Goal: Obtain resource: Obtain resource

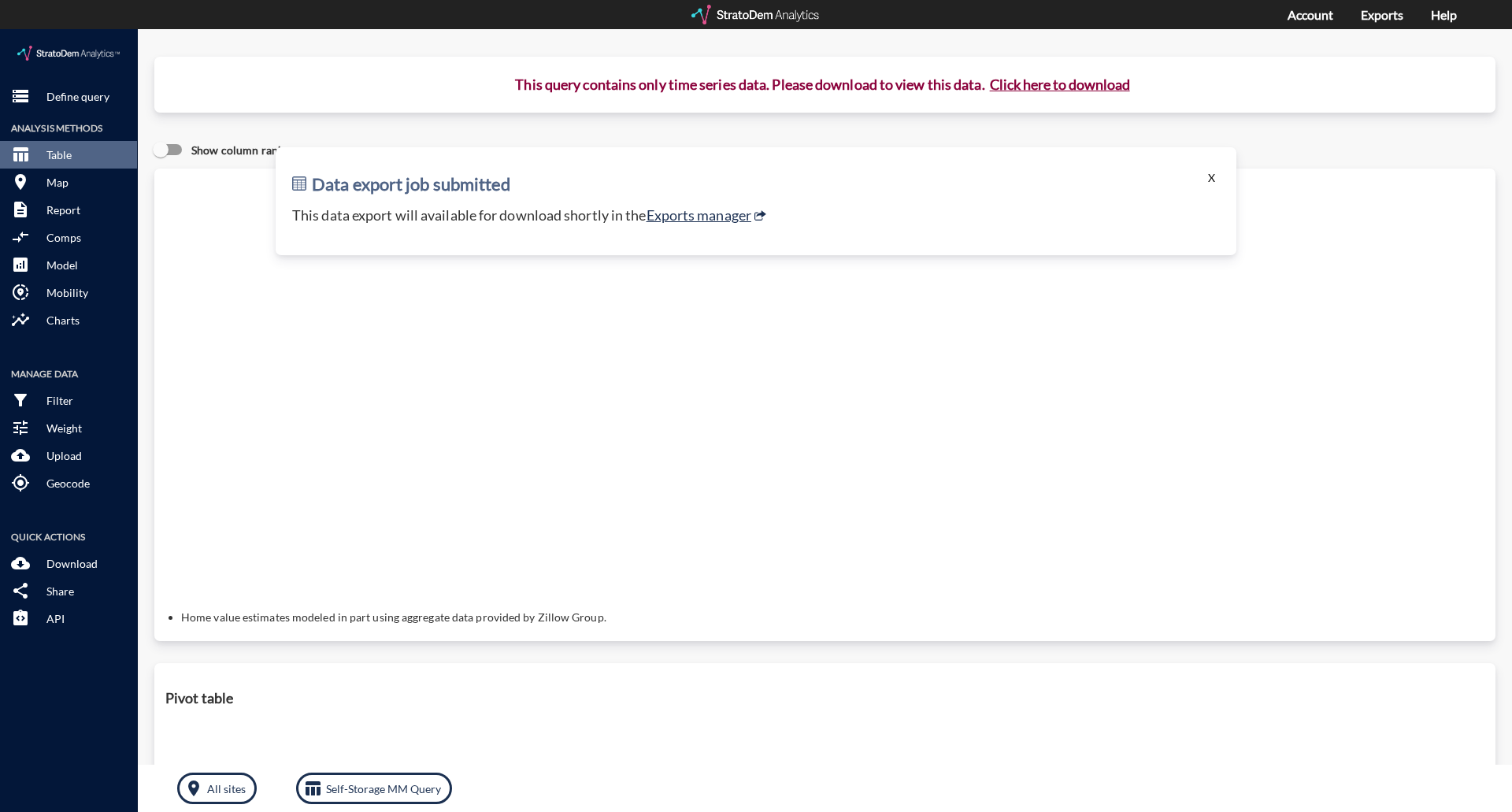
click button "X"
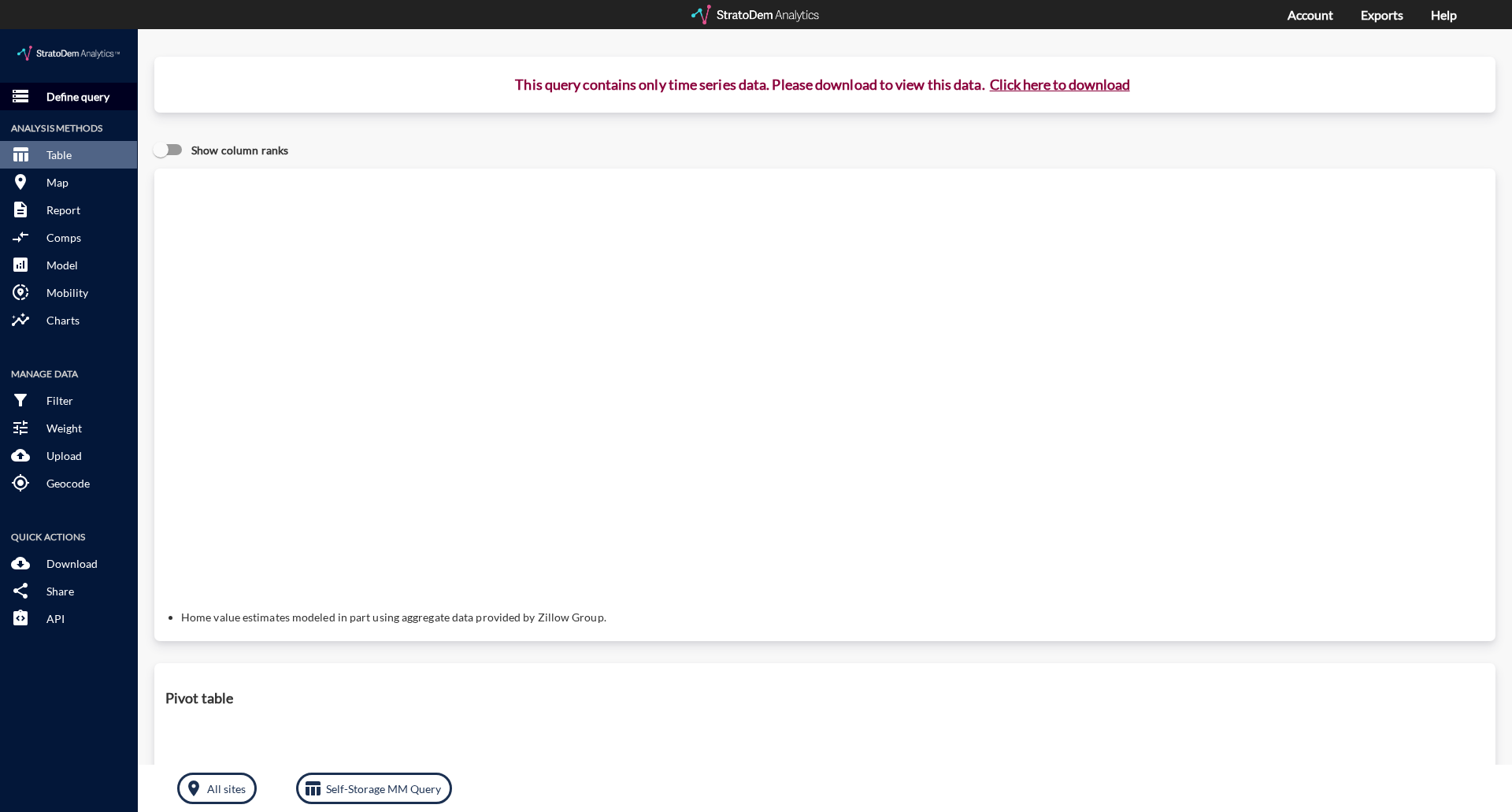
click p "Define query"
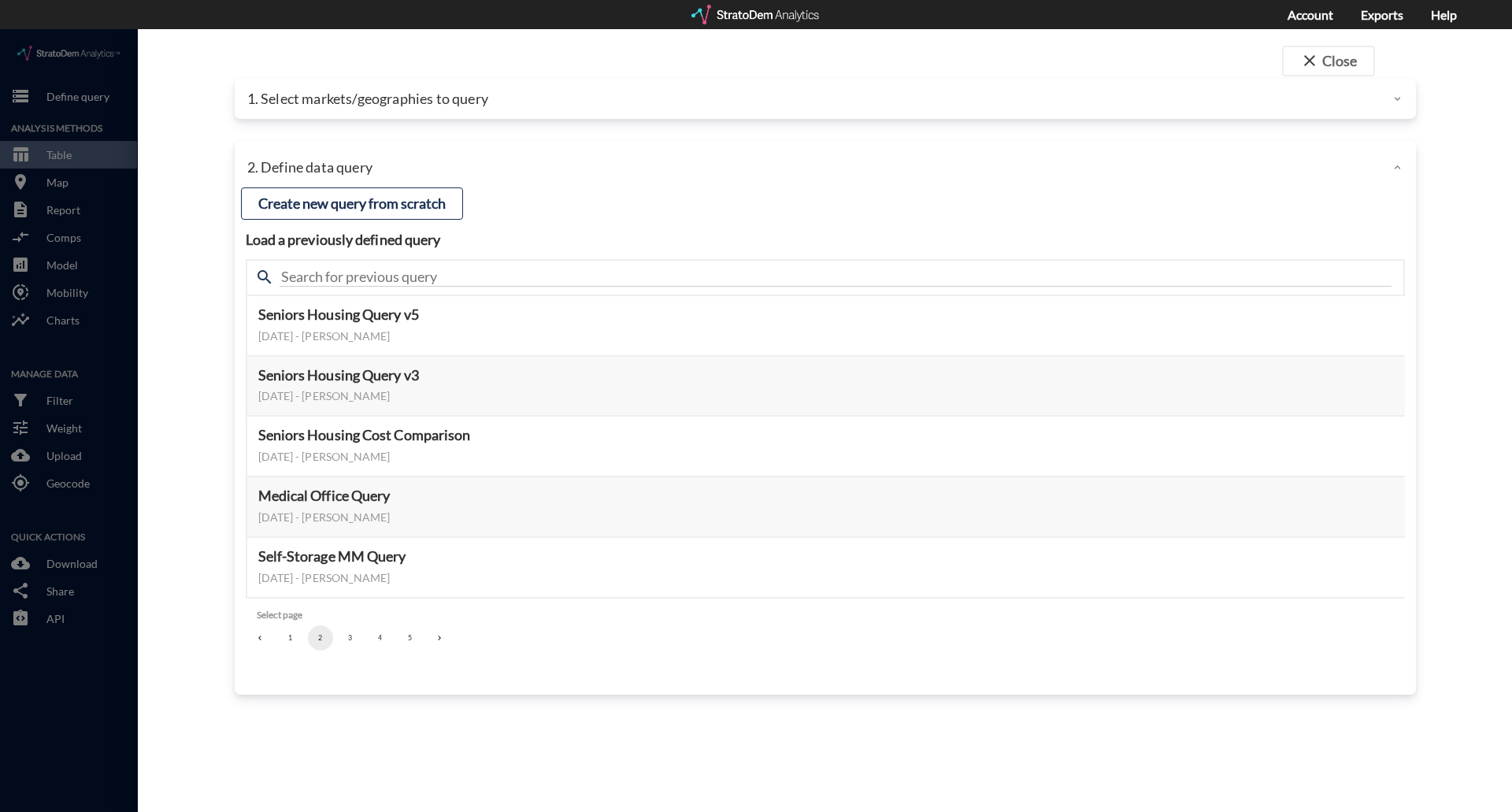
click p "1. Select markets/geographies to query"
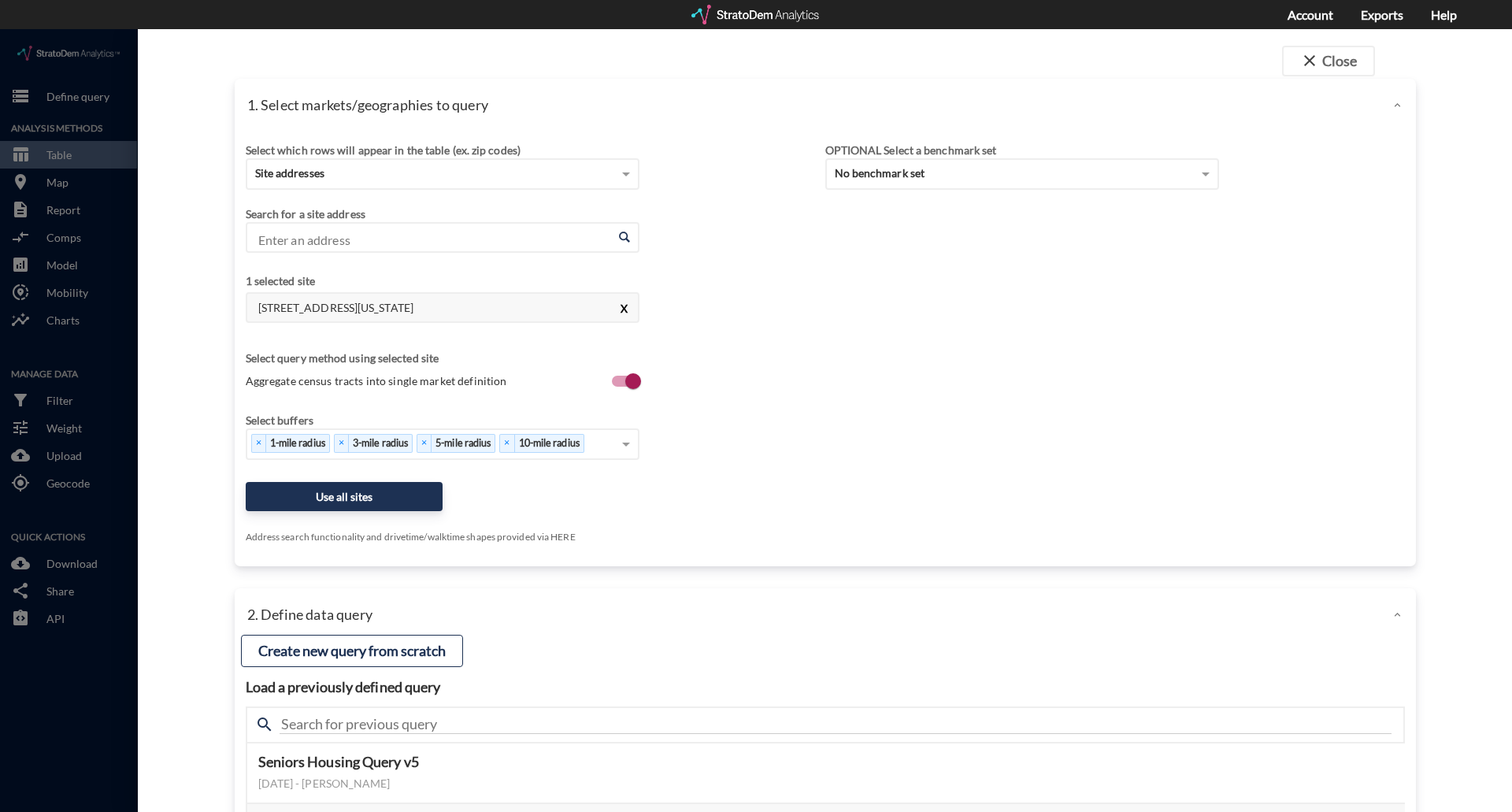
click button "X"
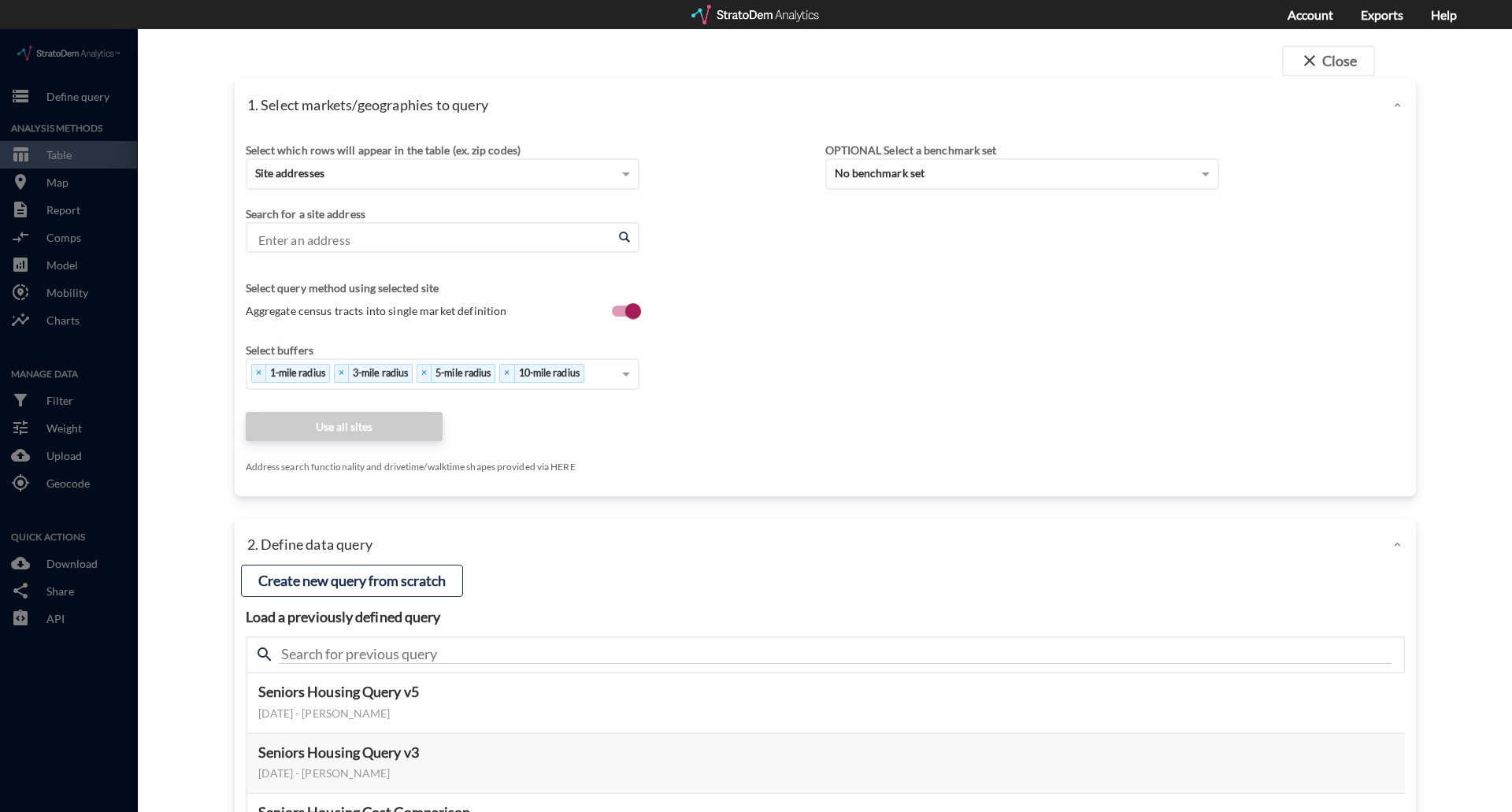
click input "Enter an address"
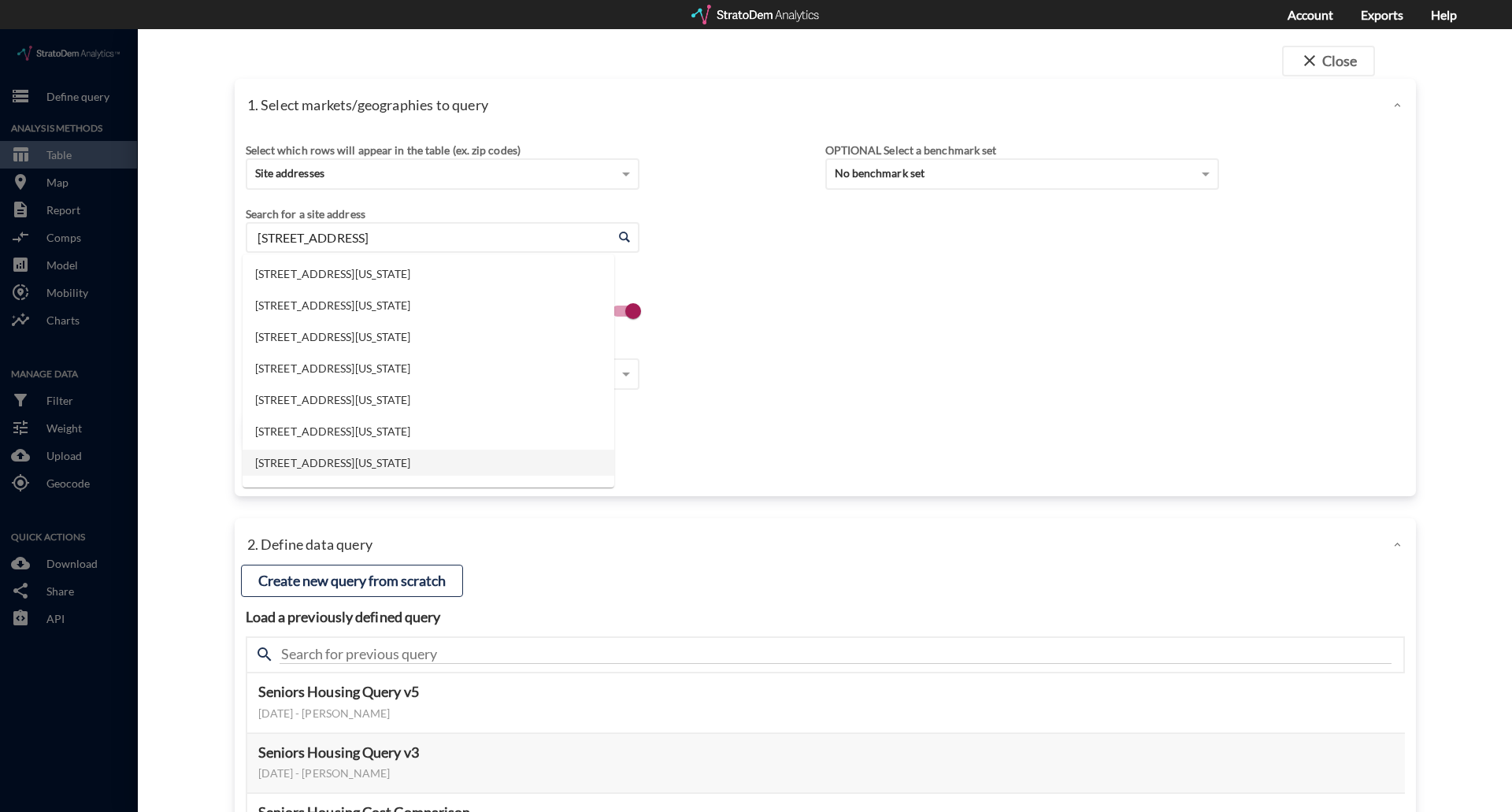
click li "[STREET_ADDRESS][US_STATE]"
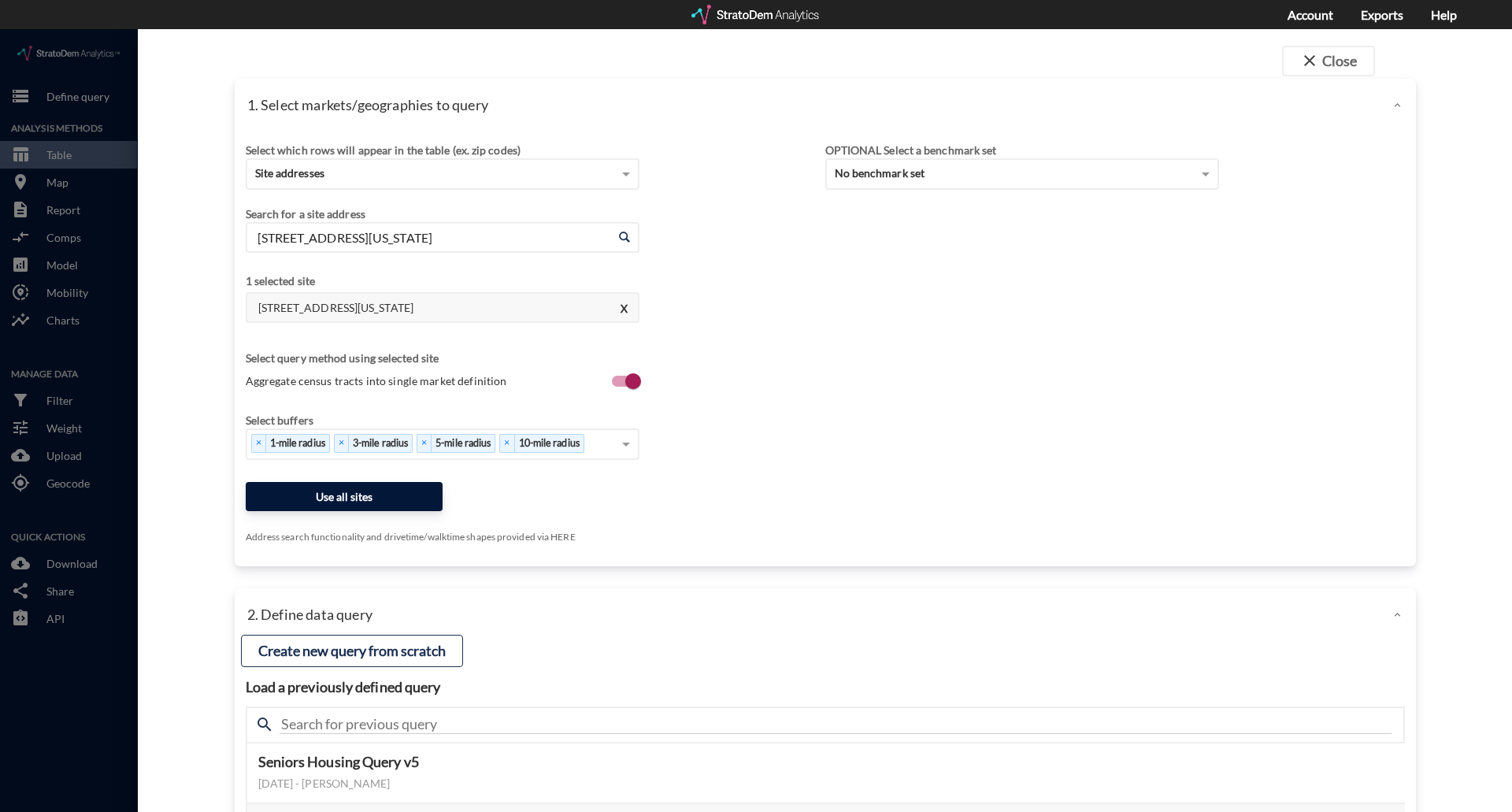
type input "[STREET_ADDRESS][US_STATE]"
click button "Use all sites"
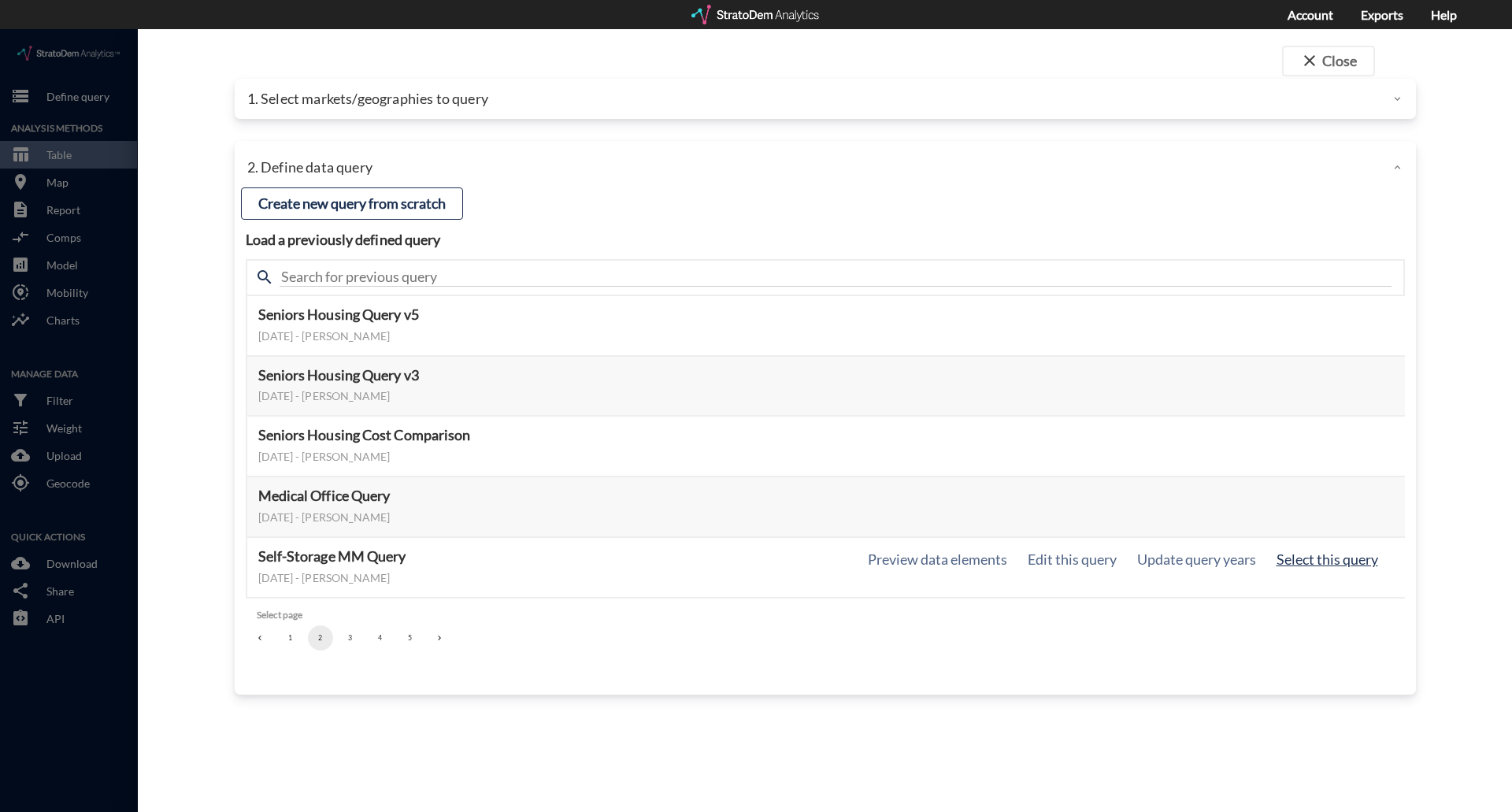
click button "Select this query"
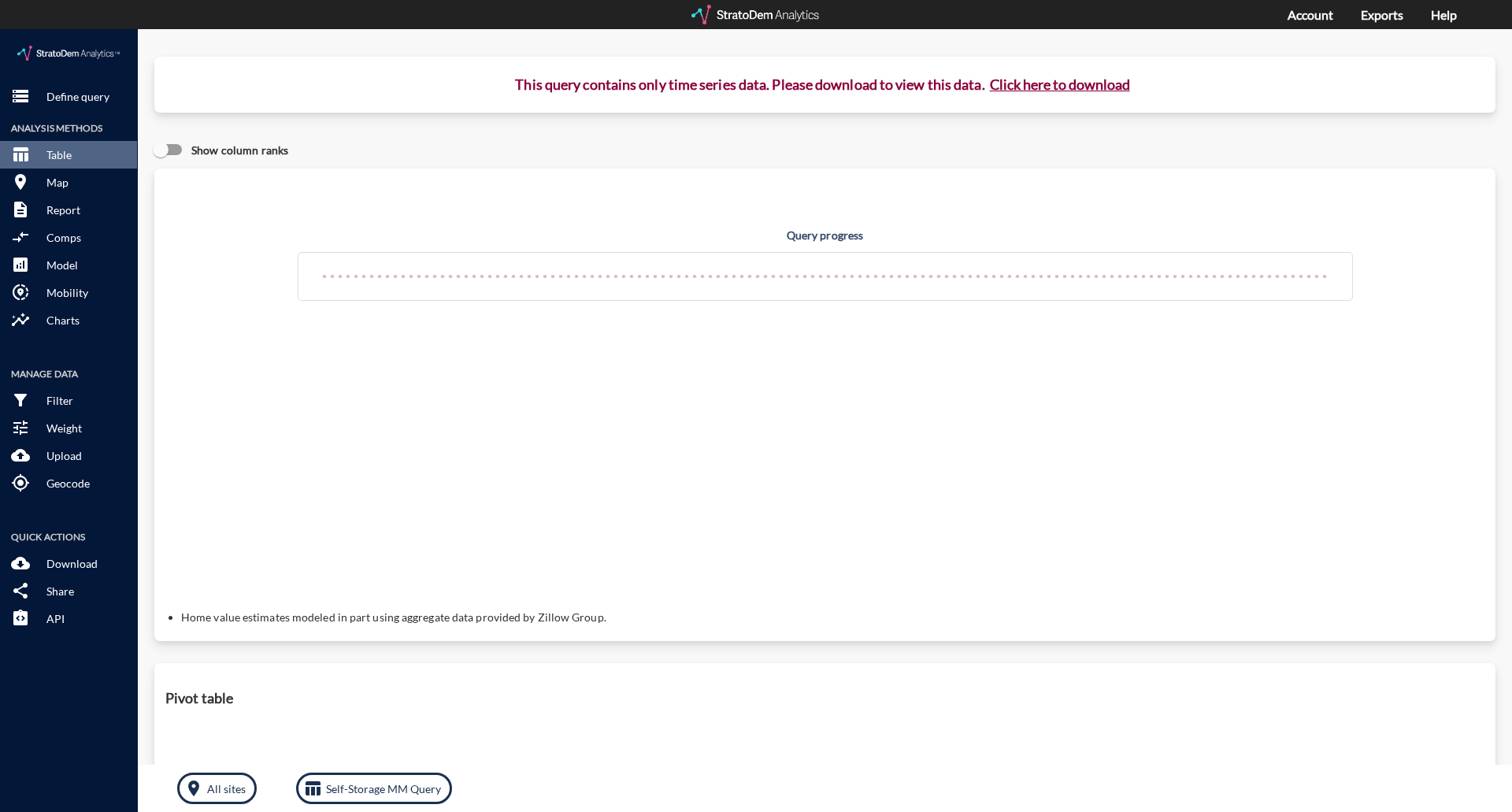
click button "Click here to download"
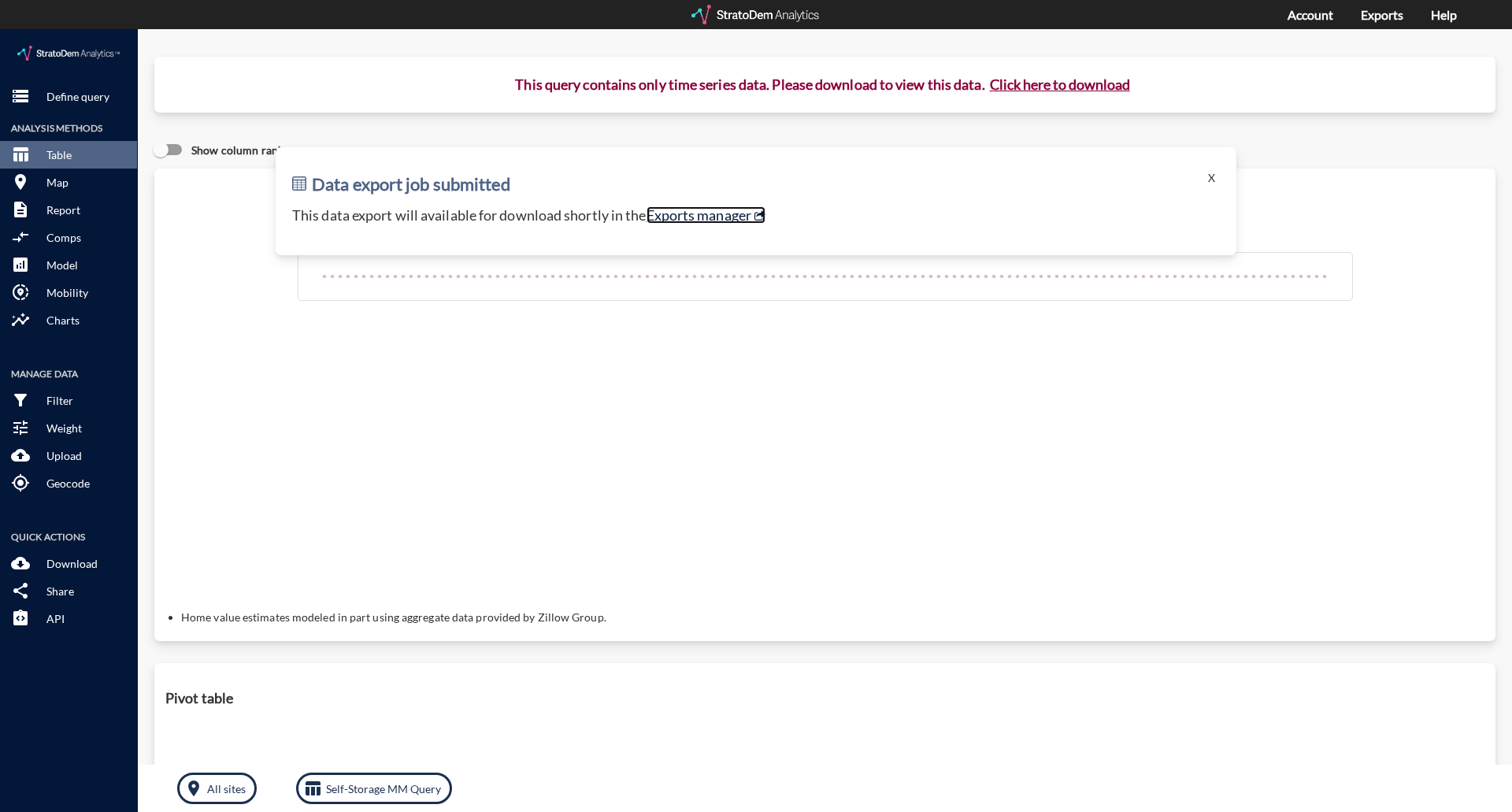
click link "Exports manager"
click button "X"
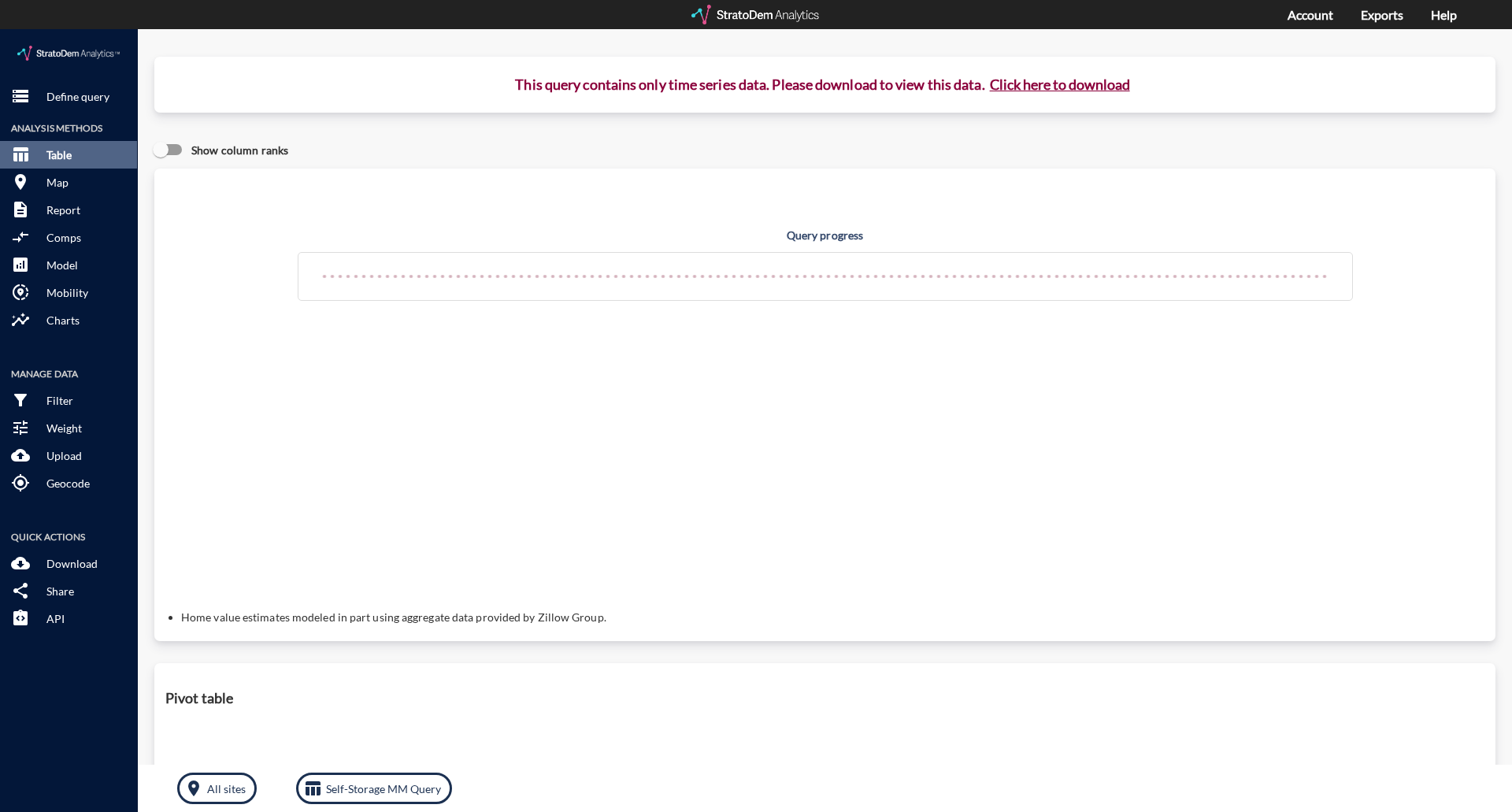
click button "table_chart Table"
